Goal: Information Seeking & Learning: Learn about a topic

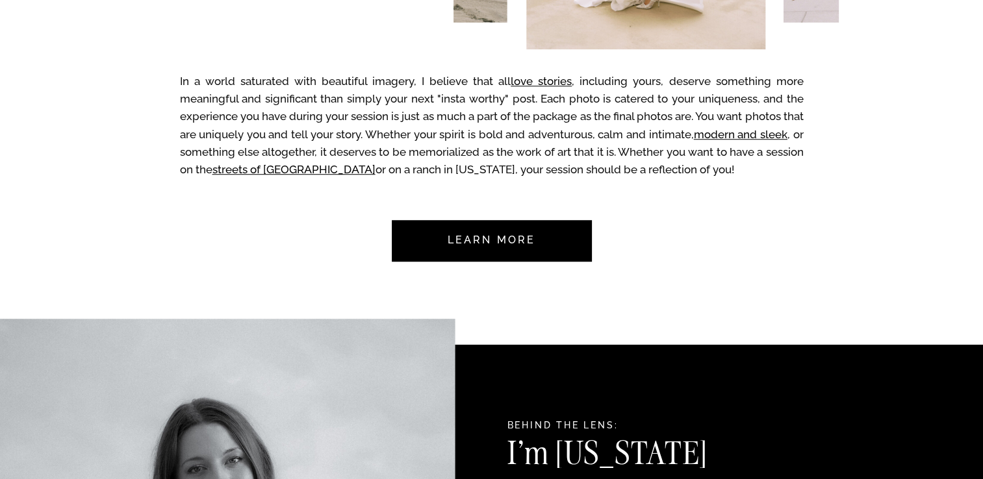
scroll to position [909, 0]
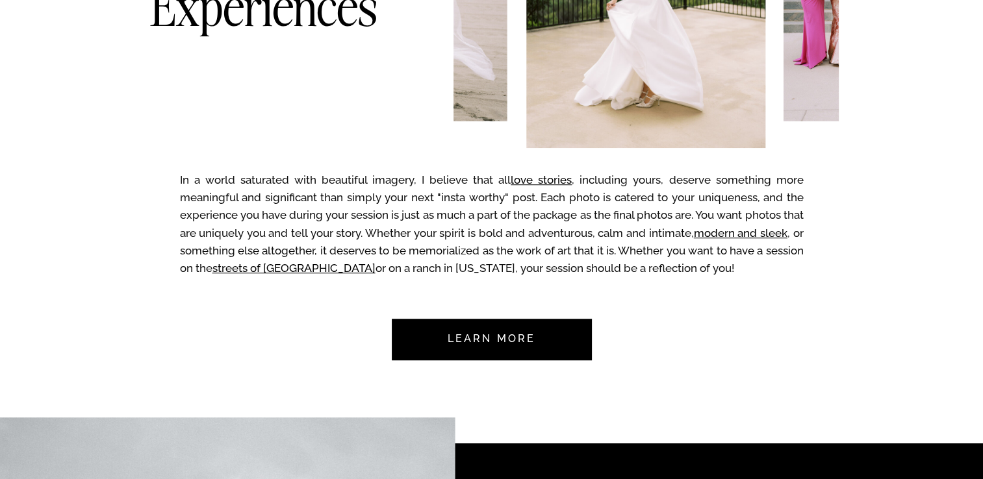
click at [461, 348] on nav "Learn more" at bounding box center [492, 340] width 122 height 42
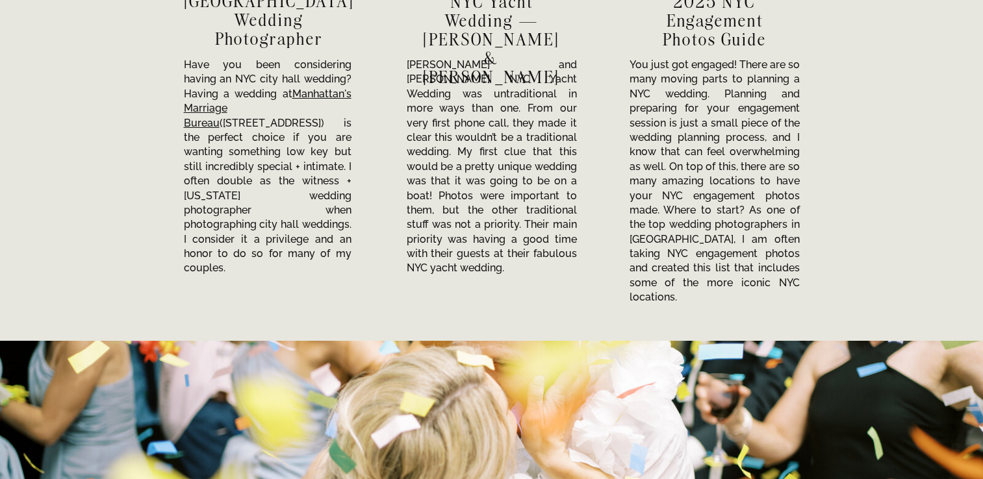
scroll to position [4535, 0]
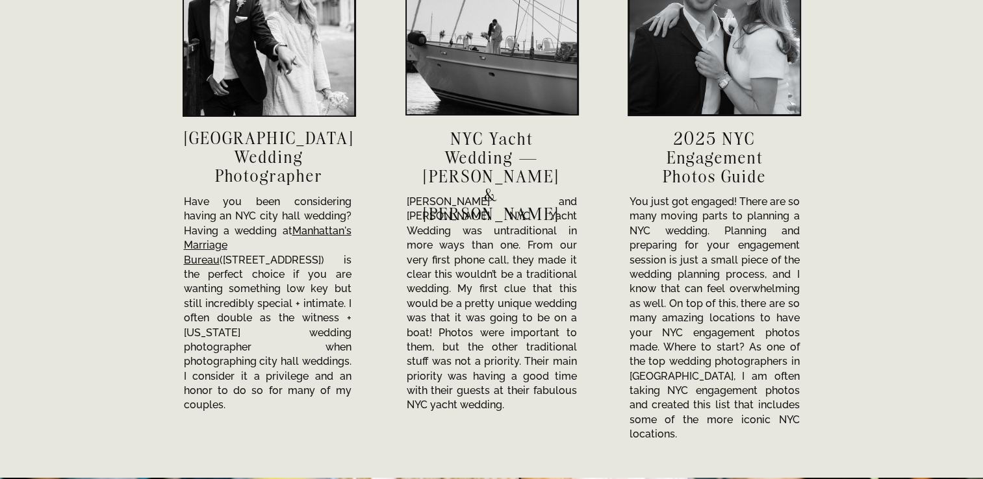
click at [261, 144] on h3 "NYC City Hall Wedding Photographer" at bounding box center [269, 157] width 170 height 56
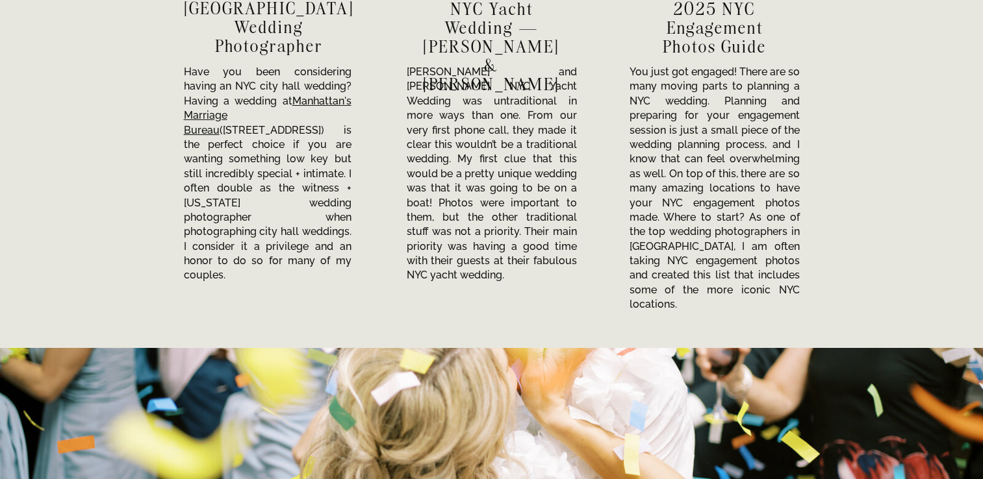
scroll to position [4470, 0]
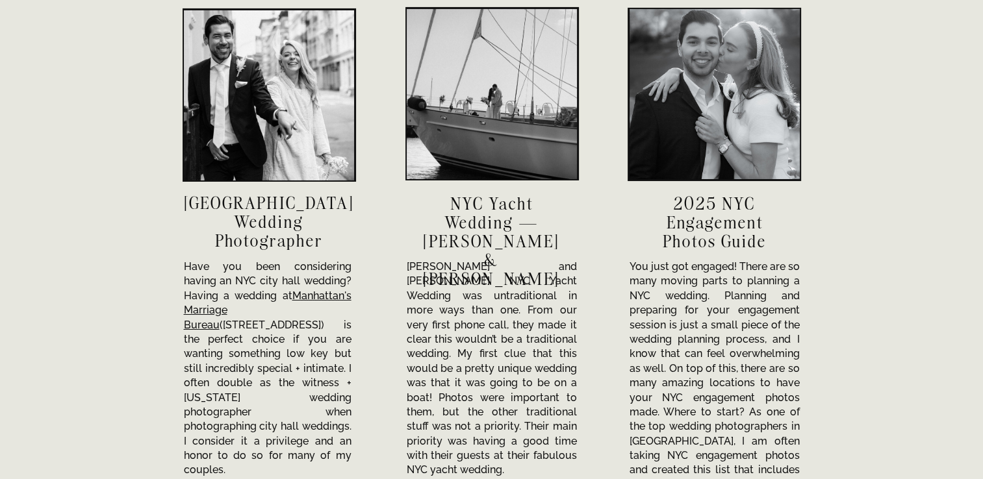
click at [489, 134] on div at bounding box center [492, 94] width 170 height 170
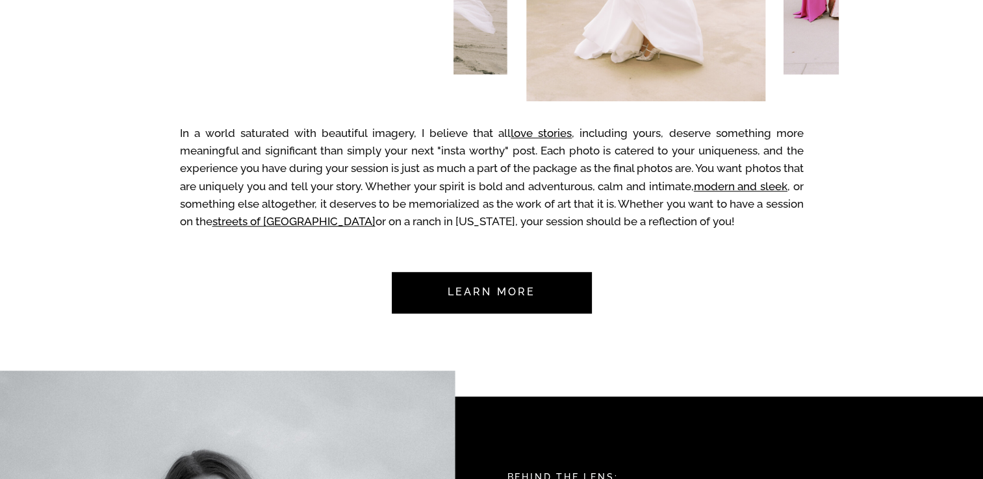
scroll to position [0, 0]
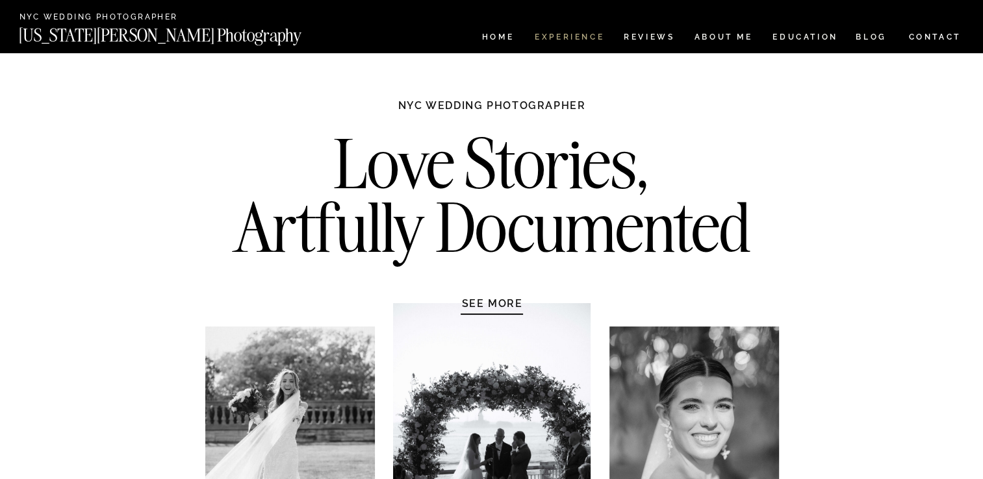
click at [547, 38] on nav "Experience" at bounding box center [569, 38] width 68 height 11
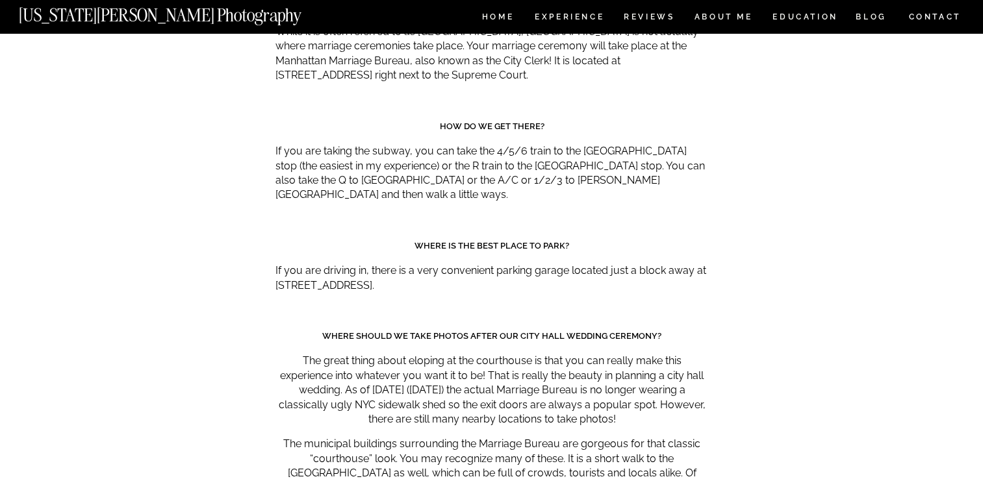
scroll to position [5975, 0]
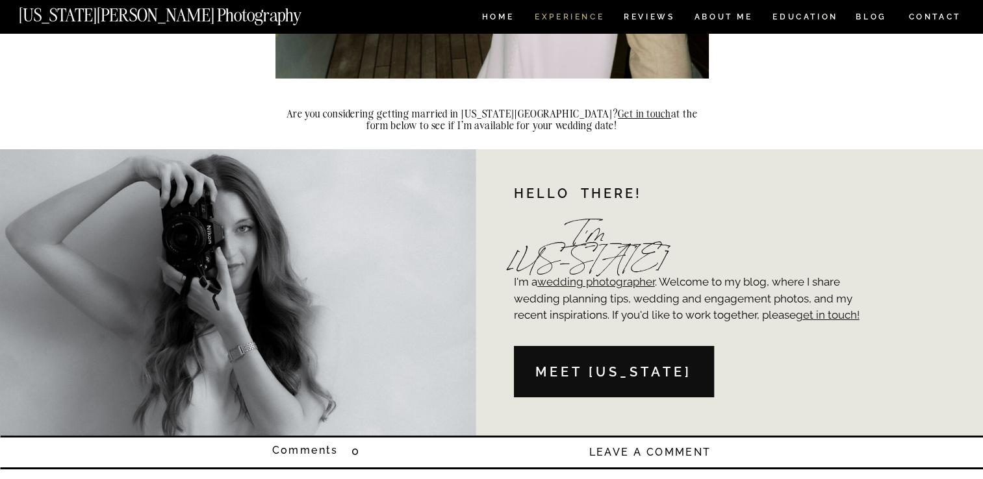
scroll to position [9742, 0]
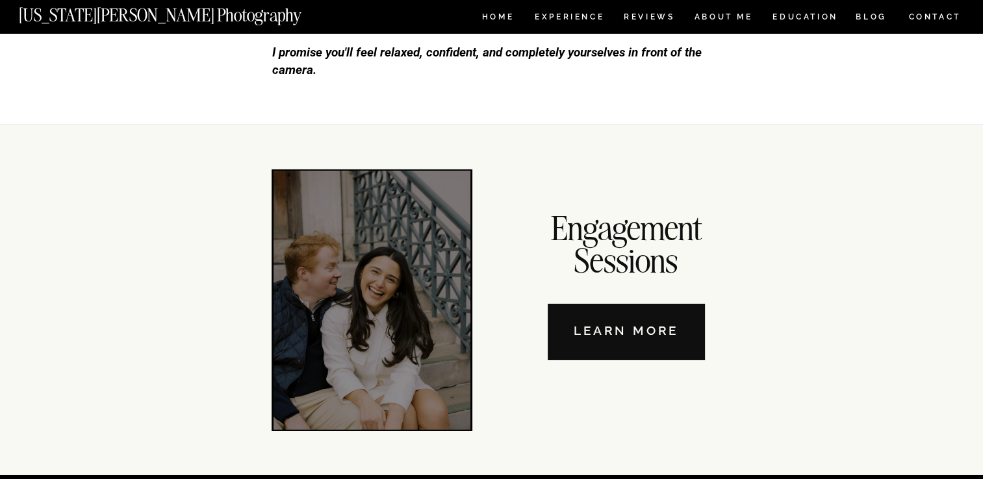
scroll to position [4352, 0]
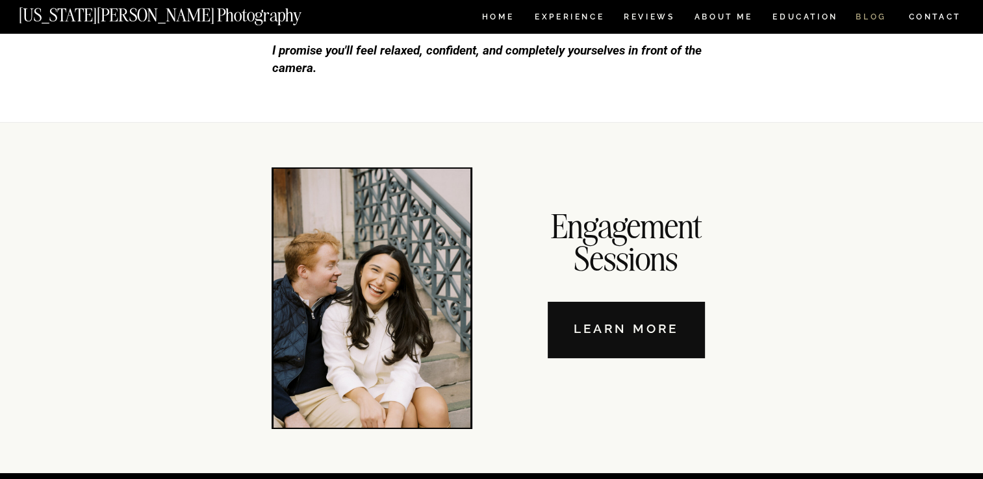
click at [865, 19] on nav "BLOG" at bounding box center [870, 18] width 31 height 11
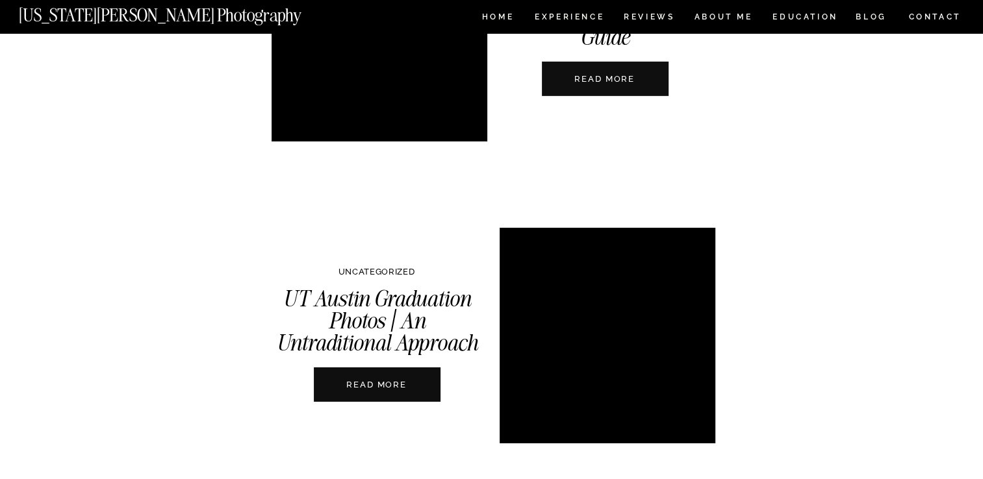
scroll to position [4246, 0]
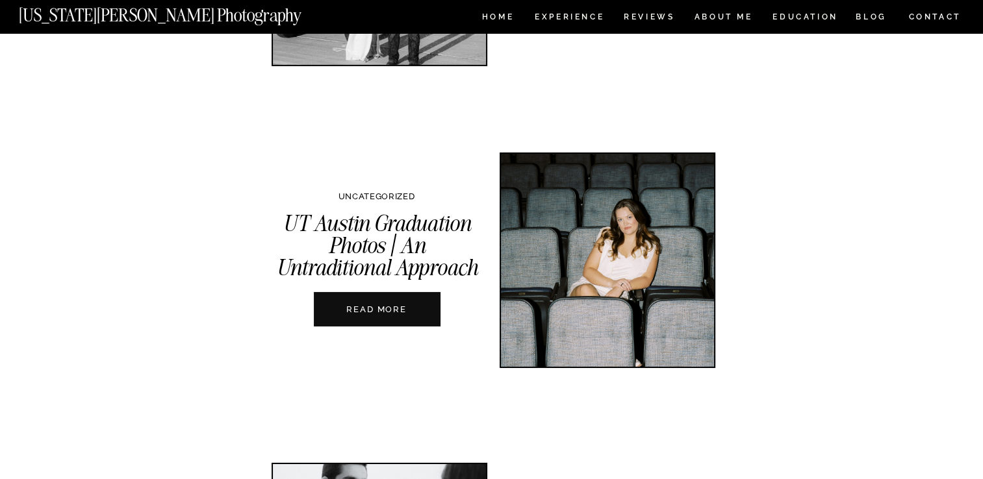
click at [382, 305] on nav "READ MORE" at bounding box center [377, 309] width 144 height 12
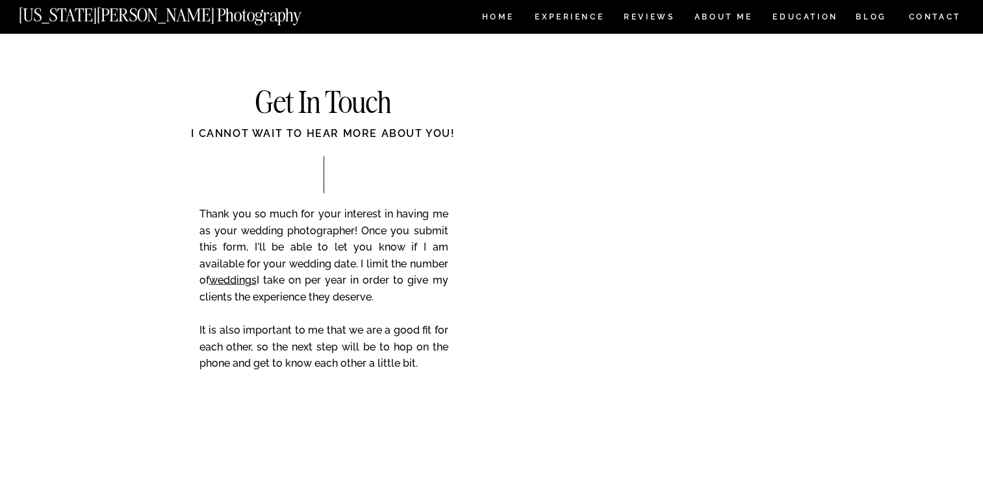
scroll to position [3182, 0]
